Goal: Entertainment & Leisure: Consume media (video, audio)

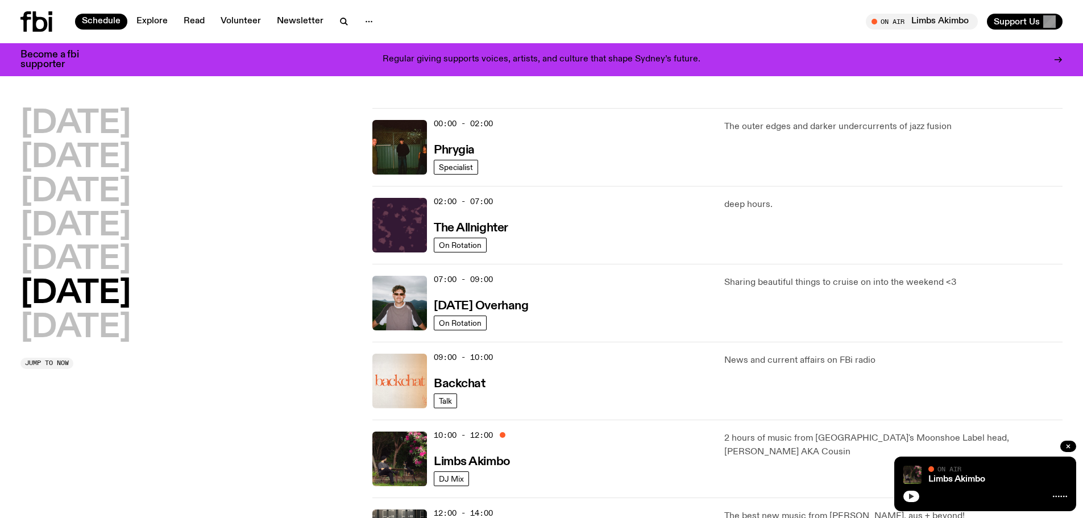
click at [910, 496] on icon "button" at bounding box center [911, 497] width 5 height 6
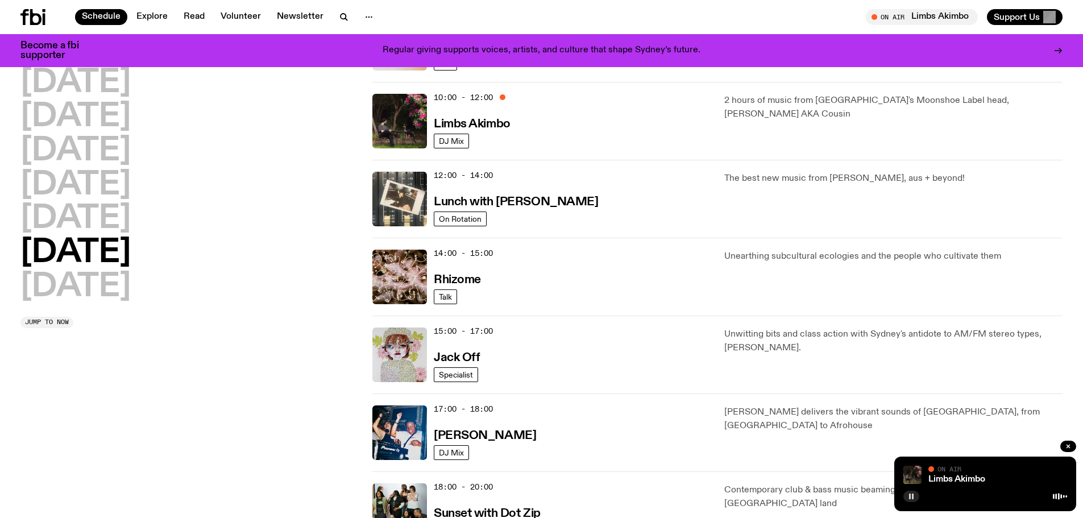
scroll to position [330, 0]
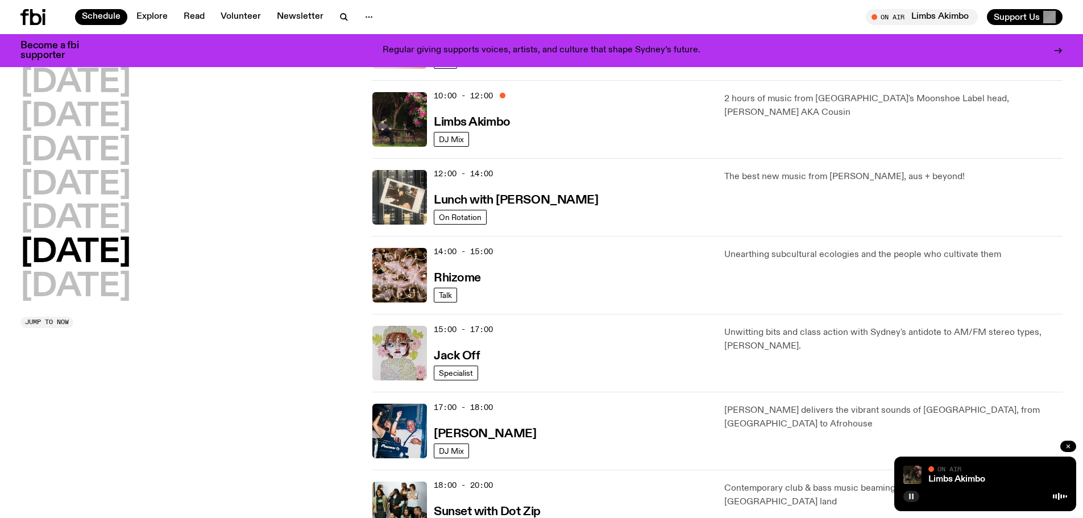
click at [1067, 447] on icon "button" at bounding box center [1068, 446] width 3 height 3
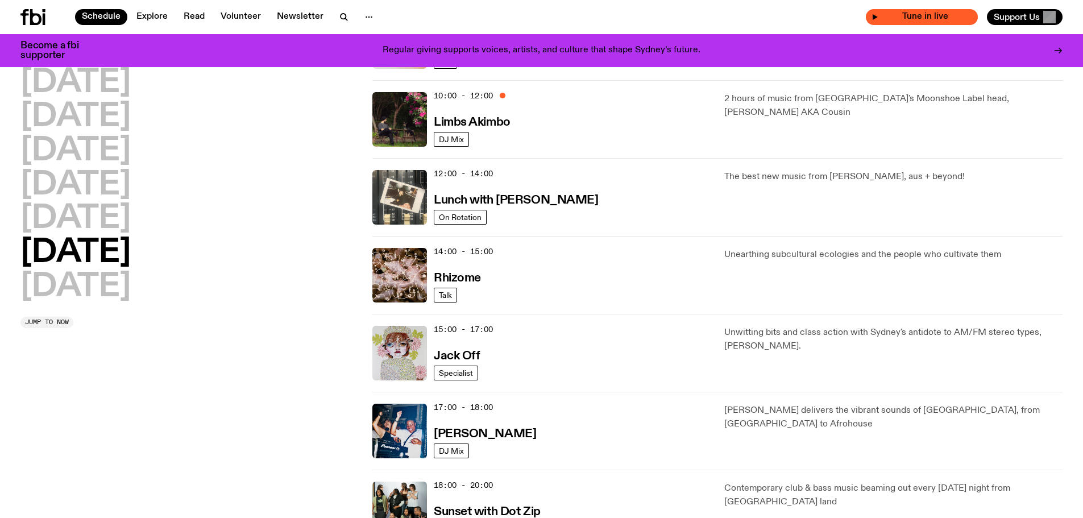
click at [874, 18] on icon "button" at bounding box center [875, 17] width 5 height 6
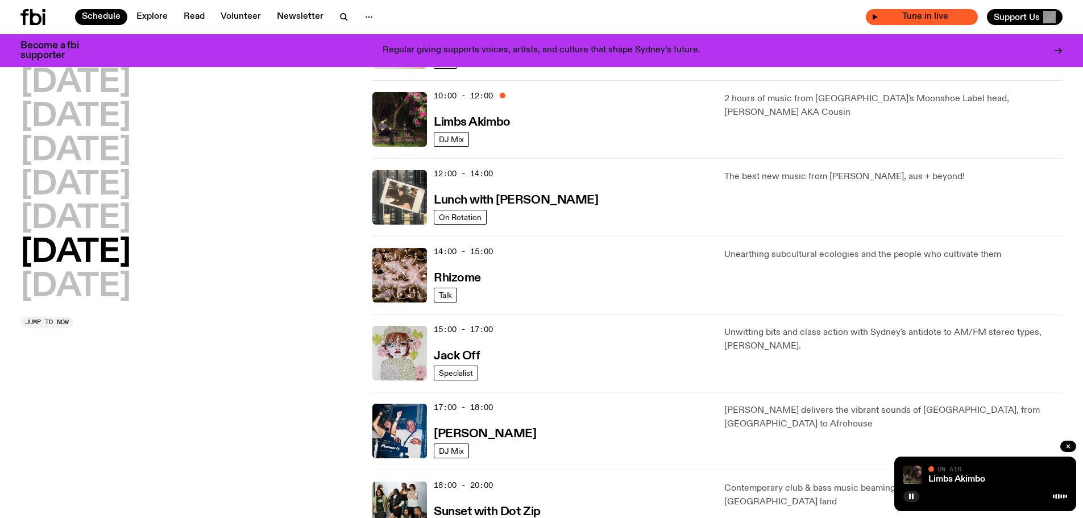
click at [880, 15] on span "Tune in live" at bounding box center [925, 17] width 94 height 9
click at [1068, 447] on icon "button" at bounding box center [1068, 446] width 7 height 7
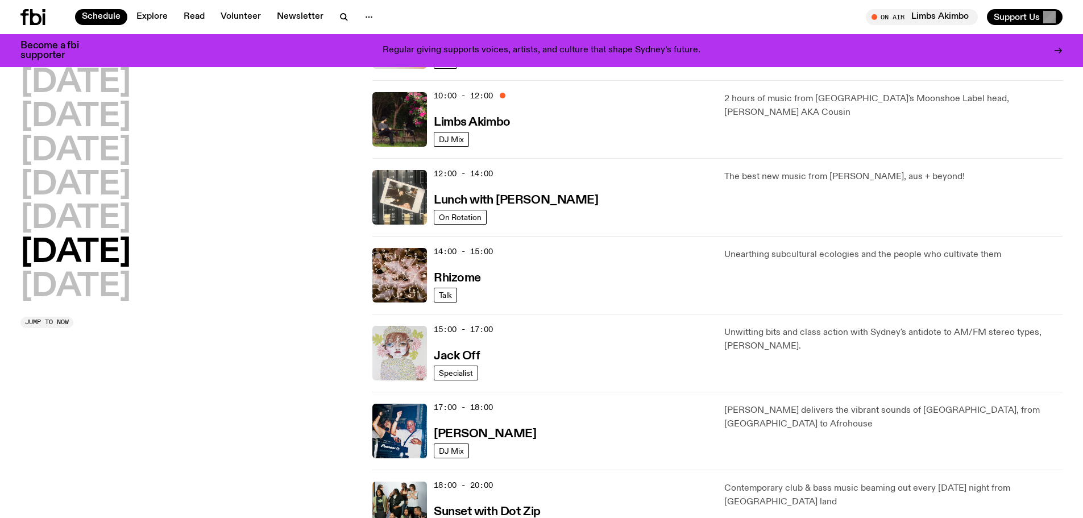
click at [421, 346] on img at bounding box center [399, 353] width 55 height 55
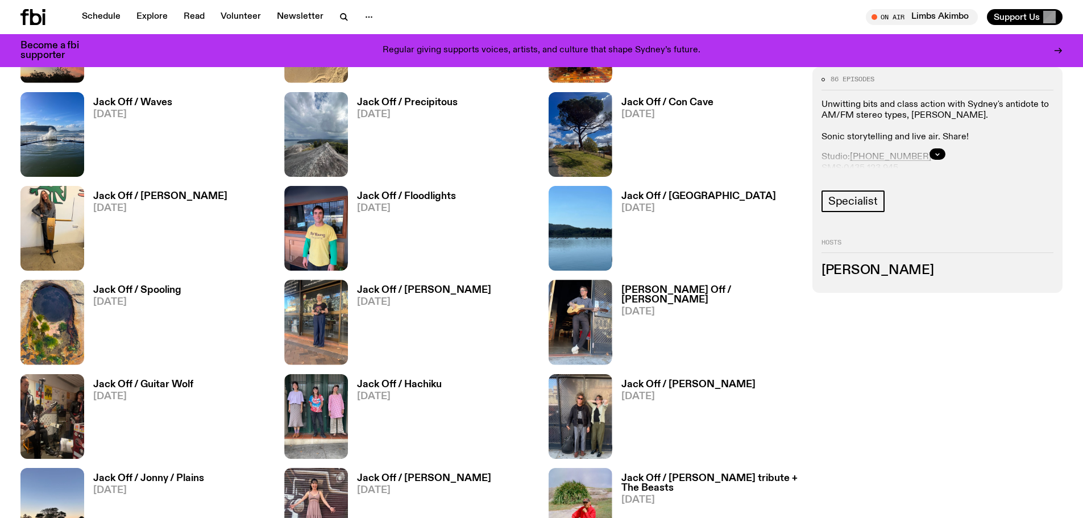
scroll to position [1110, 0]
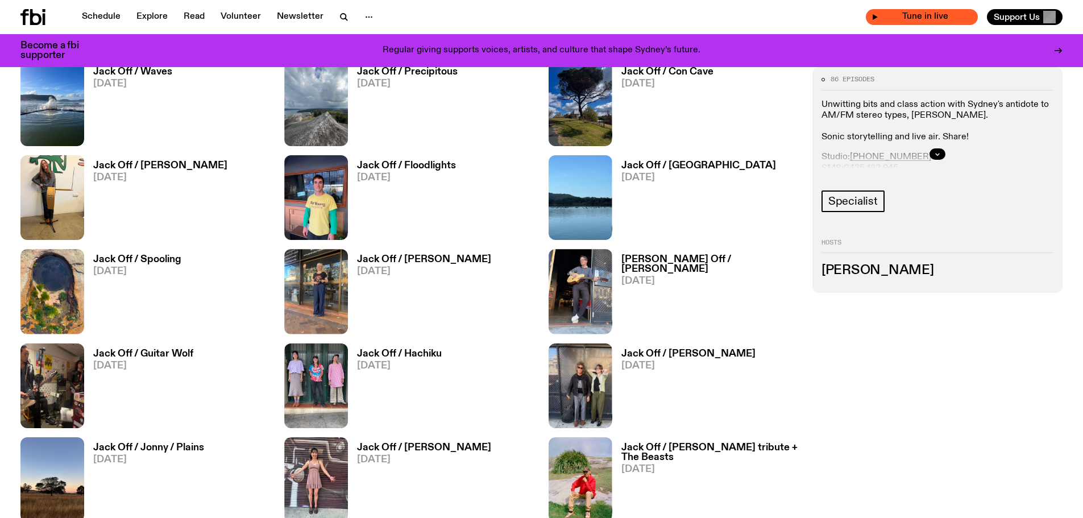
click at [909, 16] on span "Tune in live" at bounding box center [925, 17] width 94 height 9
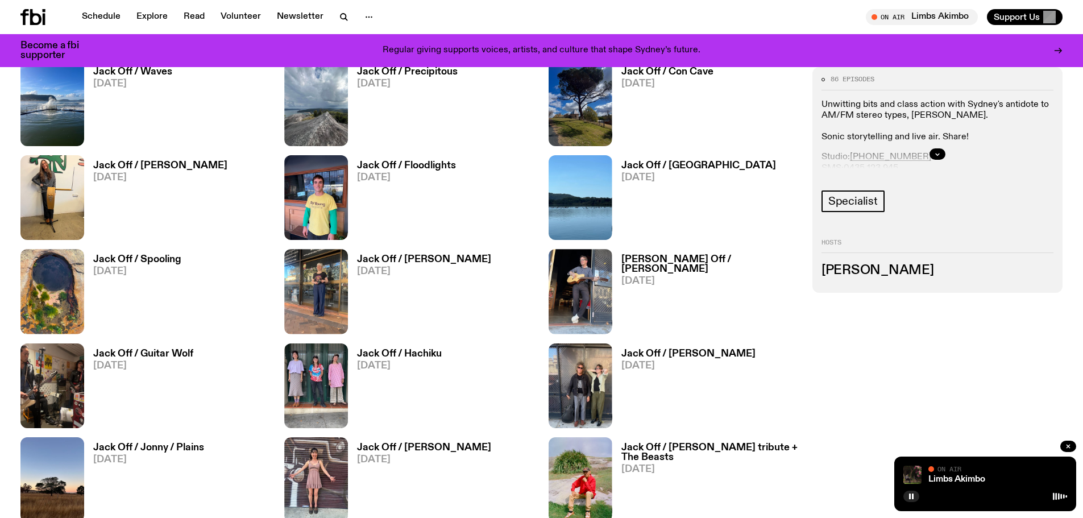
click at [189, 516] on link "Jack Off / [PERSON_NAME] / Plains [DATE]" at bounding box center [144, 482] width 120 height 79
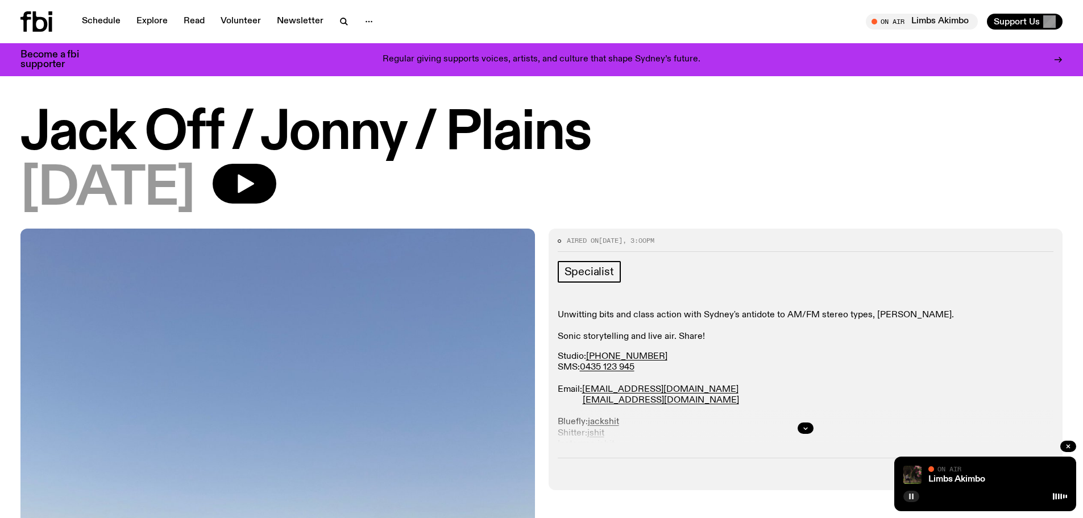
click at [912, 492] on button "button" at bounding box center [911, 496] width 16 height 11
